Goal: Information Seeking & Learning: Find specific fact

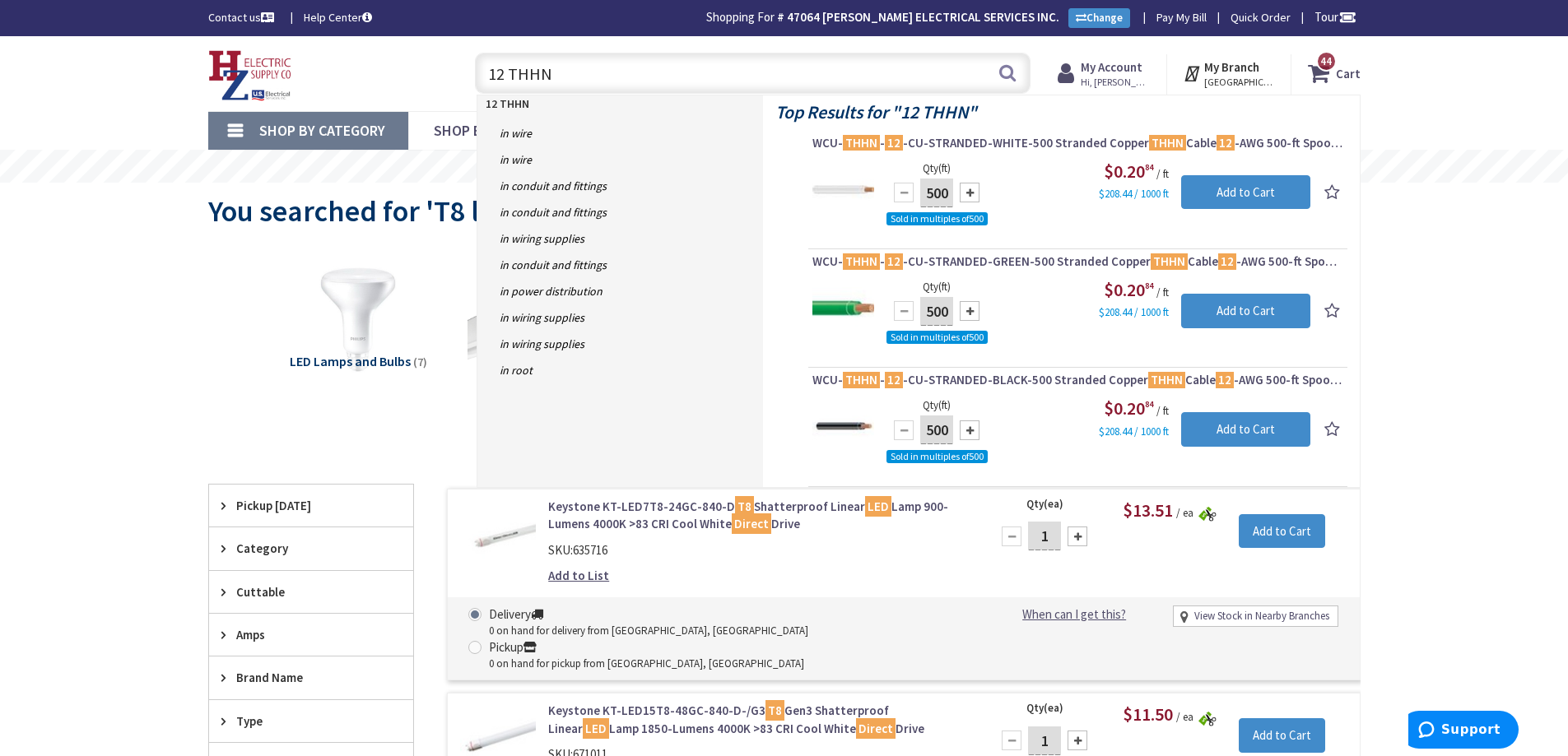
drag, startPoint x: 0, startPoint y: 0, endPoint x: 445, endPoint y: 60, distance: 449.0
click at [445, 60] on div "Toggle Nav 12 THHN 12 THHN Search 44 44 44 items Cart My Cart 44" at bounding box center [785, 74] width 1177 height 55
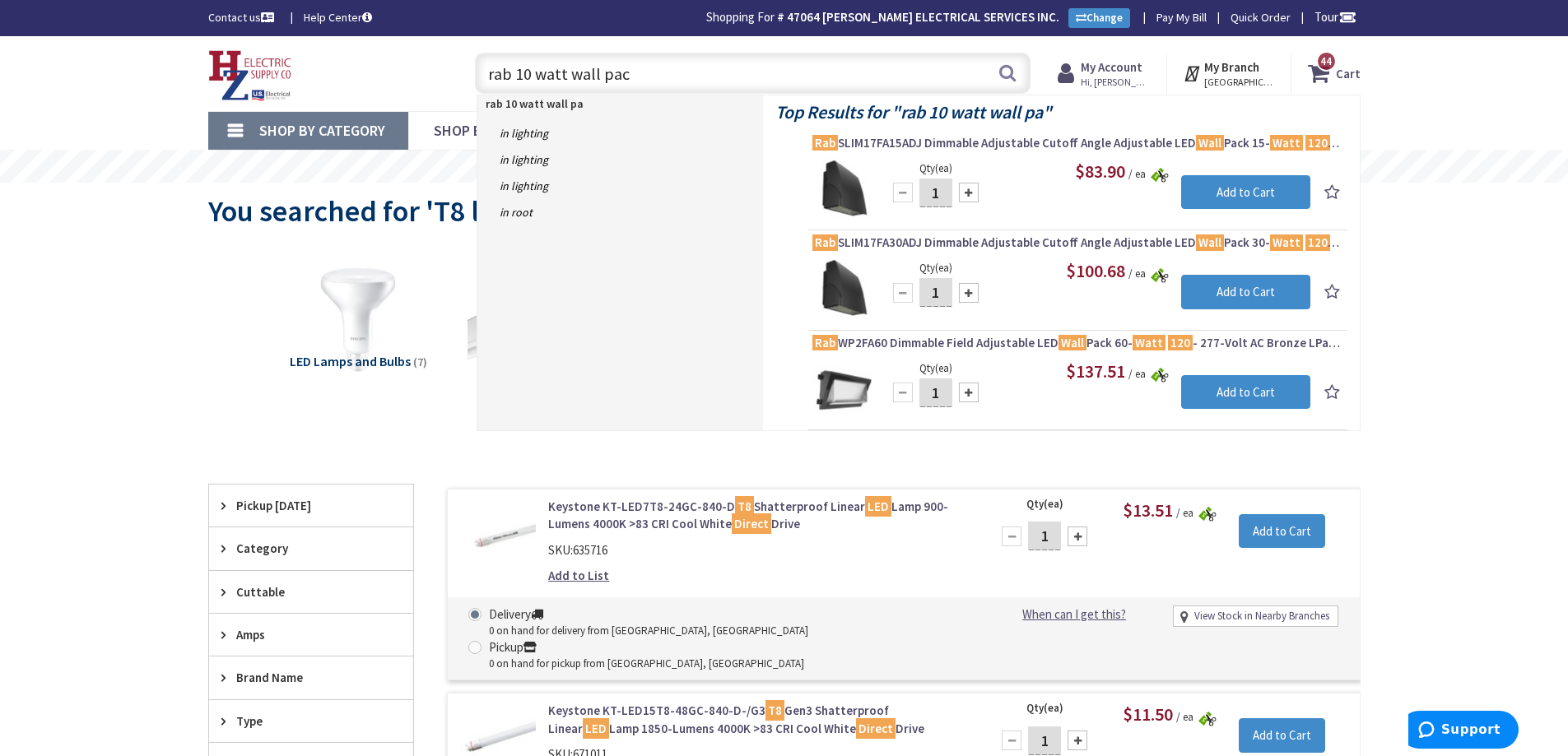
type input "rab 10 watt wall pack"
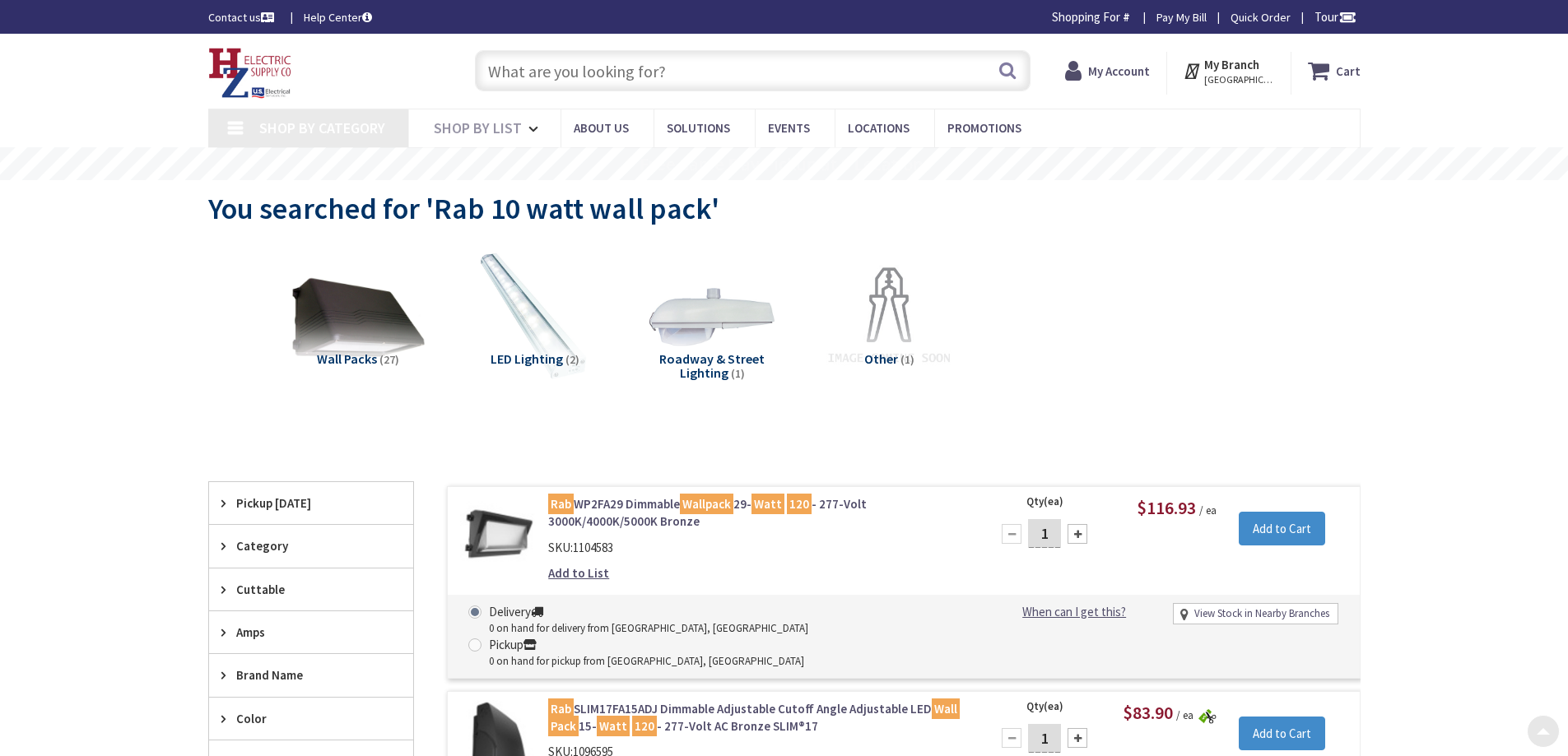
type input "[GEOGRAPHIC_DATA], [STREET_ADDRESS]"
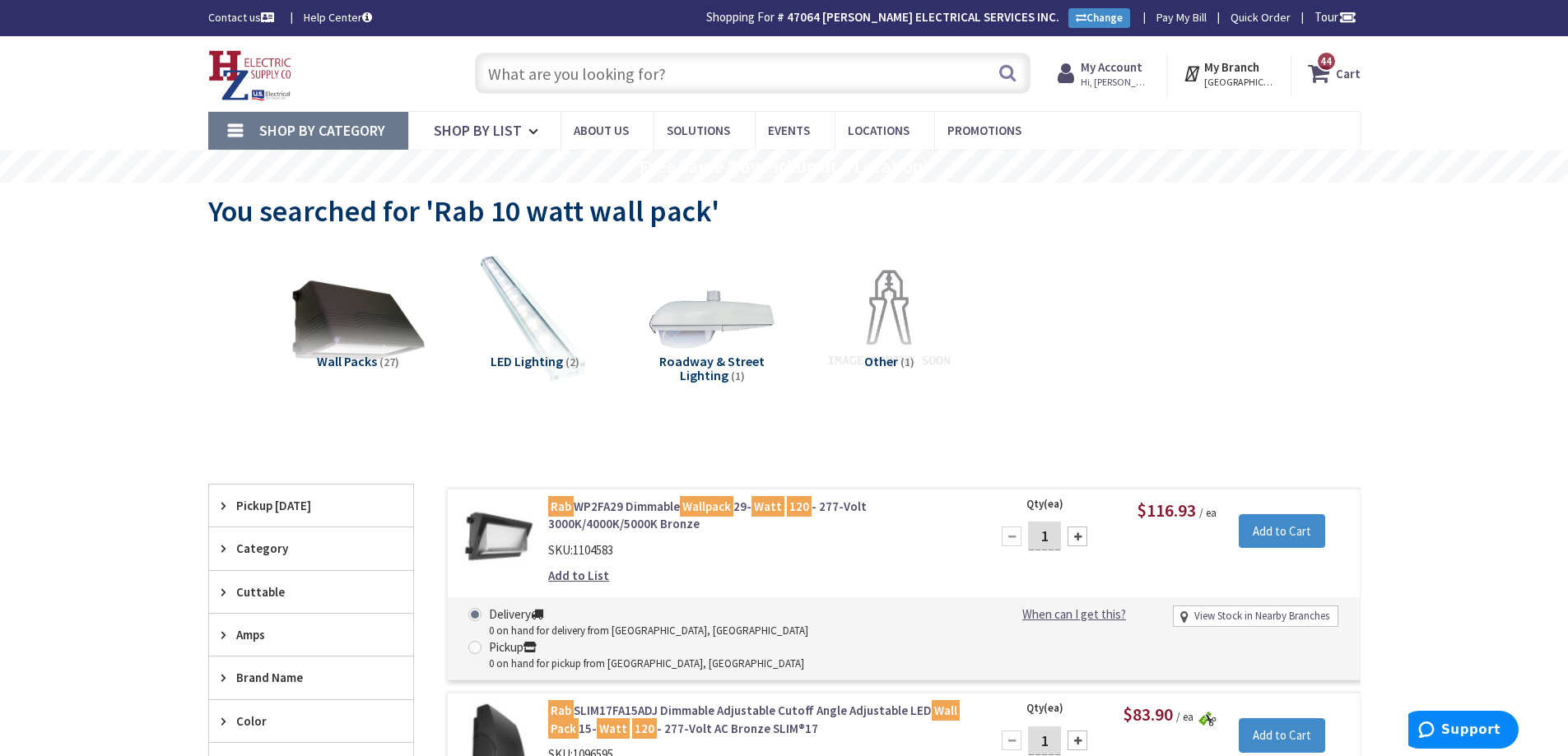
click at [636, 84] on input "text" at bounding box center [752, 73] width 556 height 42
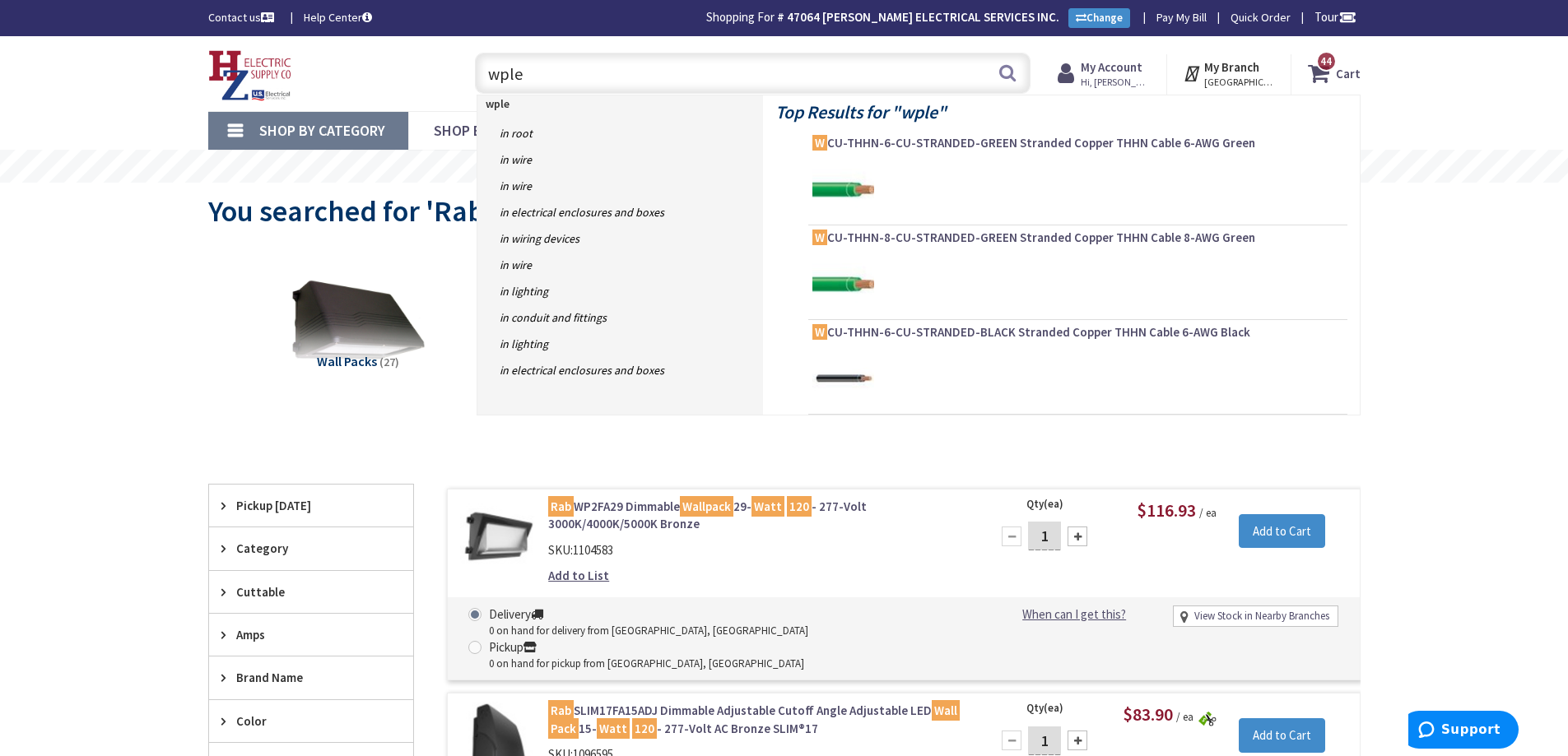
type input "wpled"
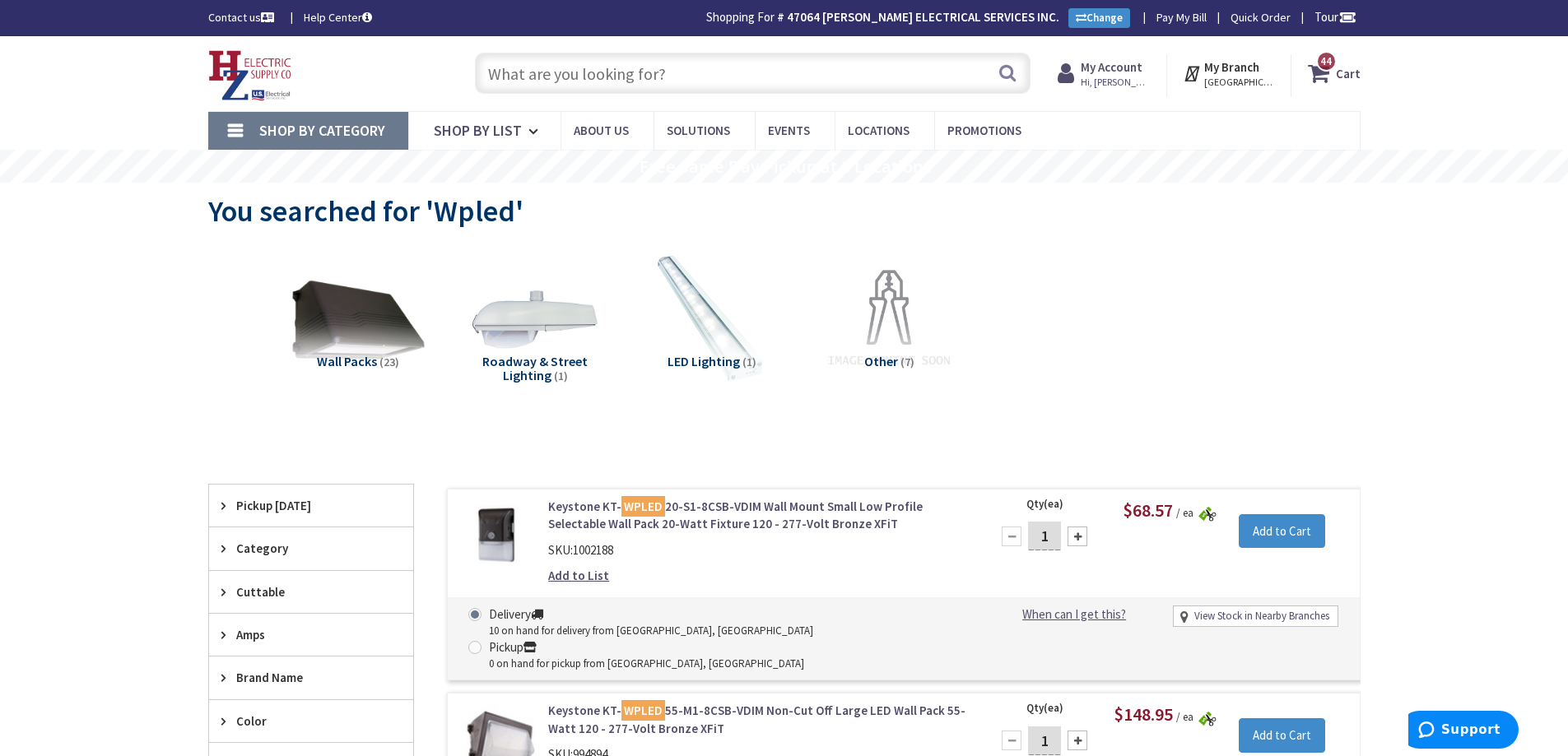
click at [605, 75] on input "text" at bounding box center [752, 73] width 556 height 42
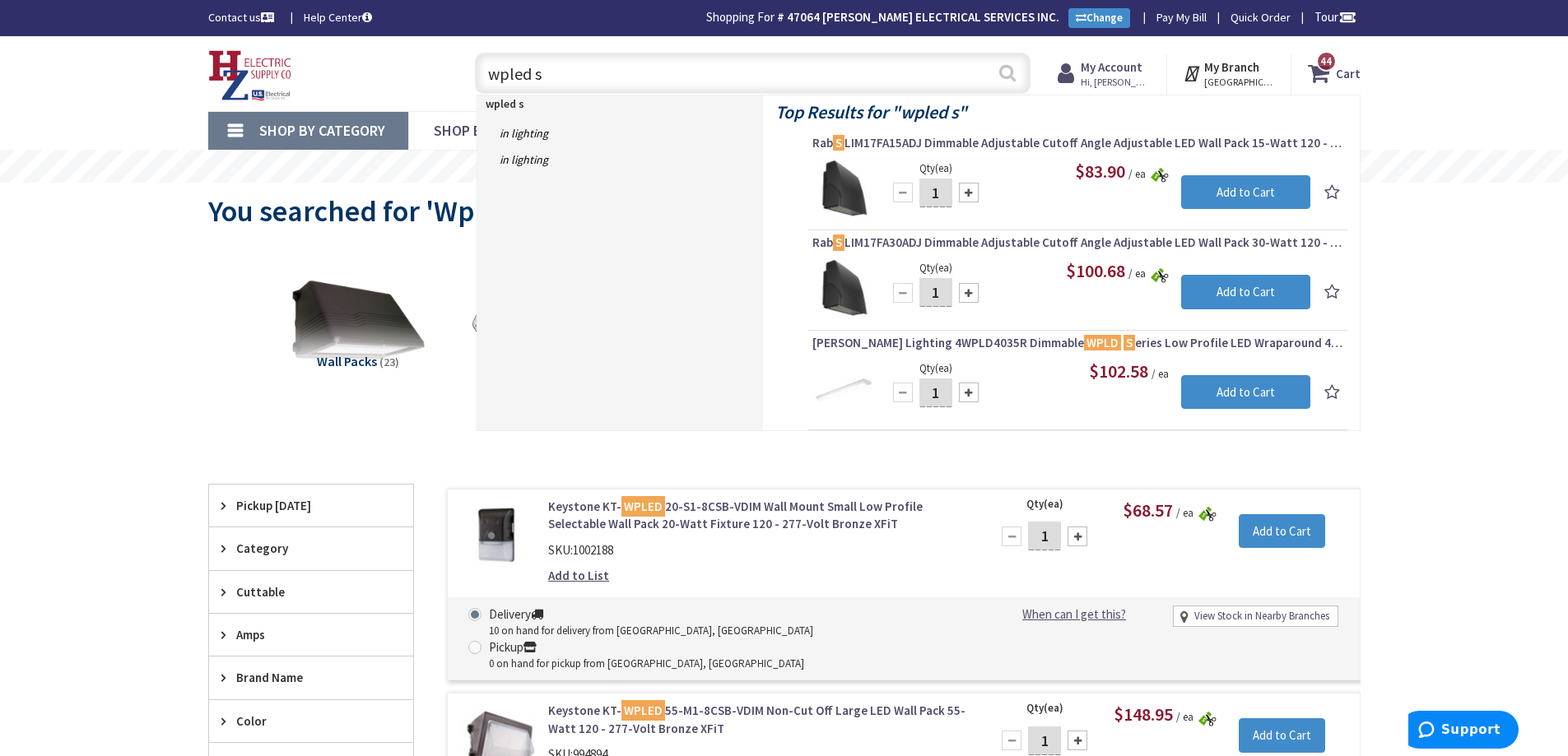
type input "wpled s"
click at [1008, 74] on button "Search" at bounding box center [1008, 72] width 22 height 37
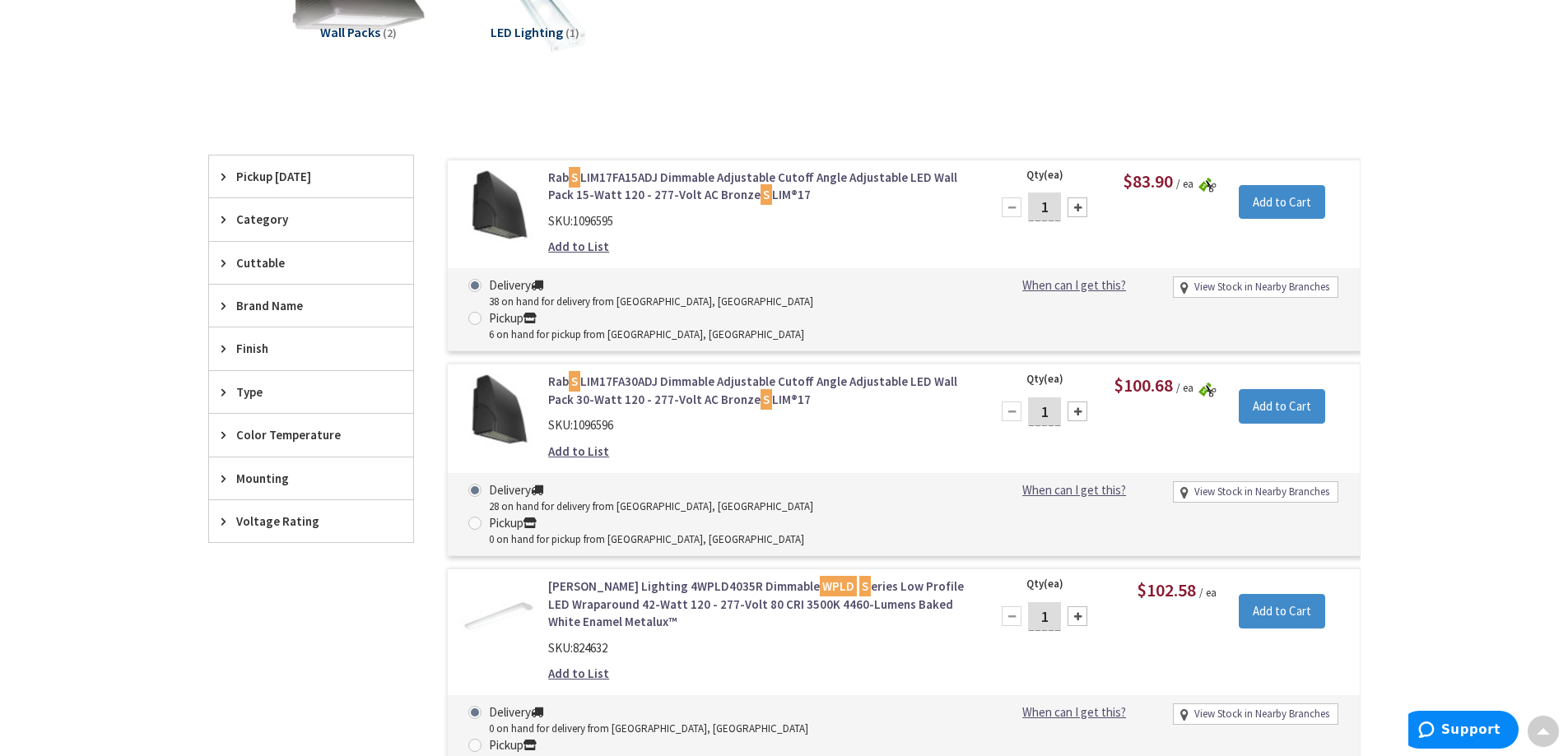
scroll to position [332, 0]
